Goal: Browse casually: Explore the website without a specific task or goal

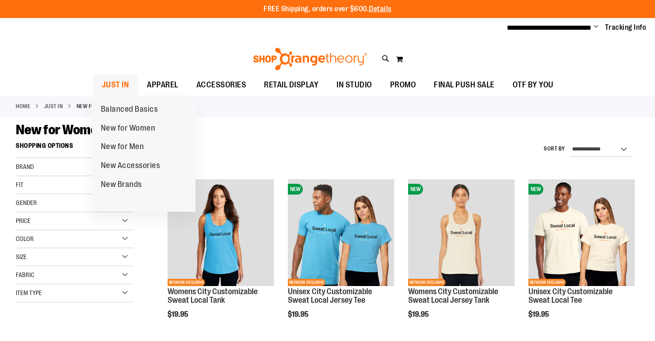
click at [123, 86] on span "JUST IN" at bounding box center [115, 85] width 27 height 20
click at [116, 82] on span "JUST IN" at bounding box center [115, 85] width 27 height 20
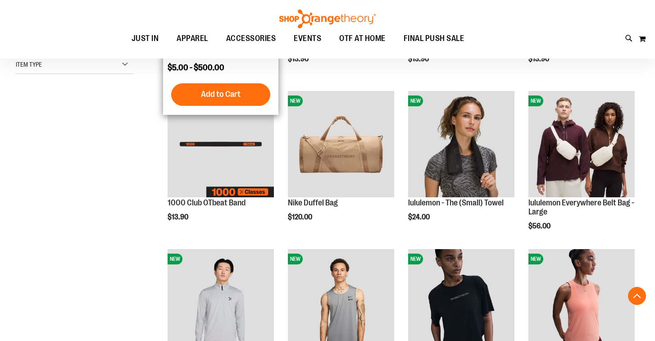
scroll to position [278, 0]
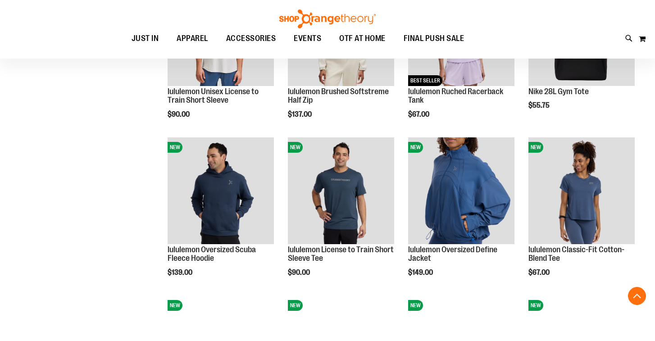
scroll to position [705, 0]
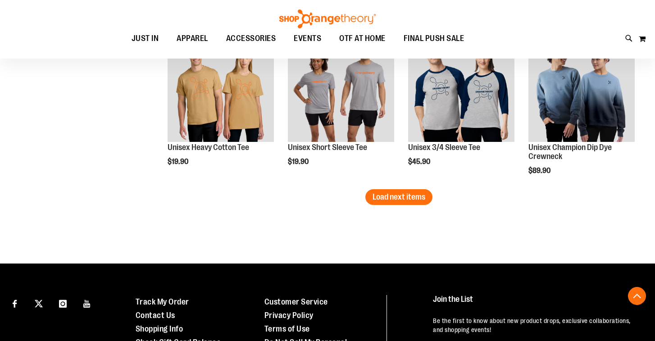
scroll to position [1352, 0]
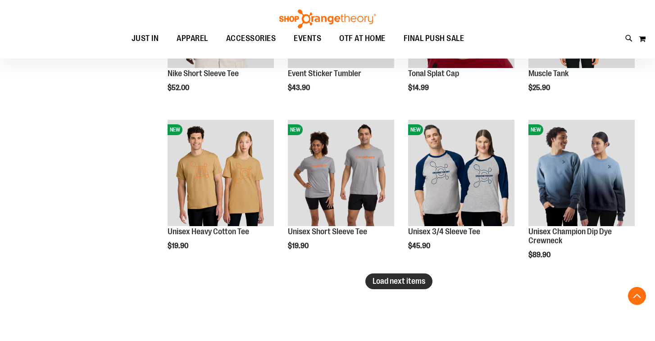
click at [400, 280] on span "Load next items" at bounding box center [398, 280] width 53 height 9
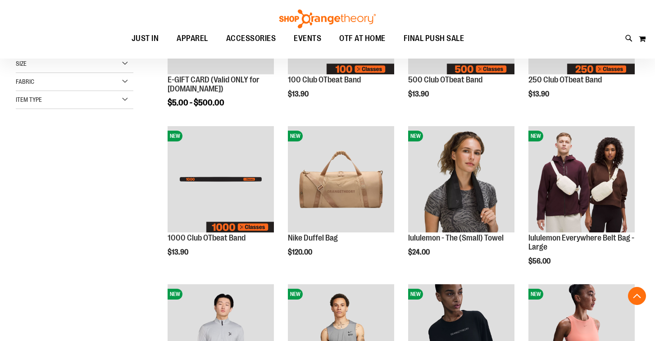
scroll to position [240, 0]
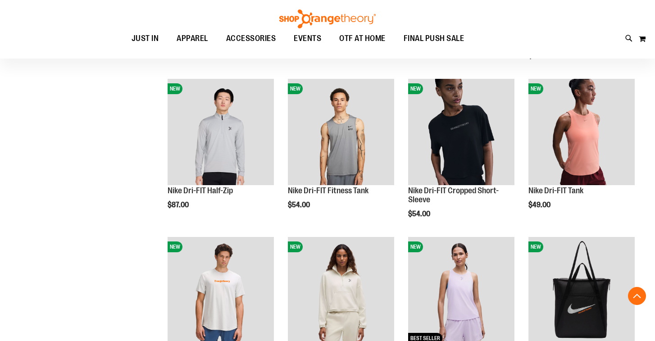
scroll to position [423, 0]
